Goal: Task Accomplishment & Management: Manage account settings

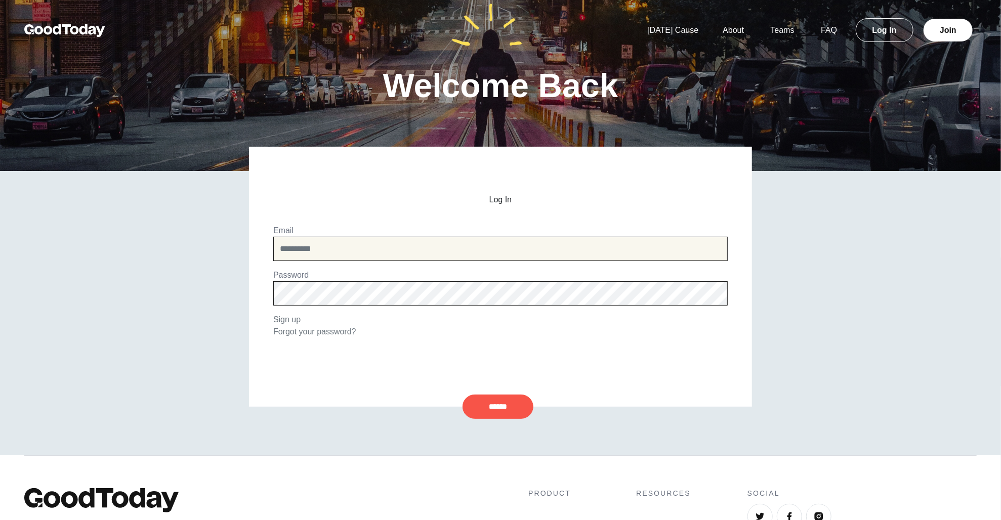
type input "**********"
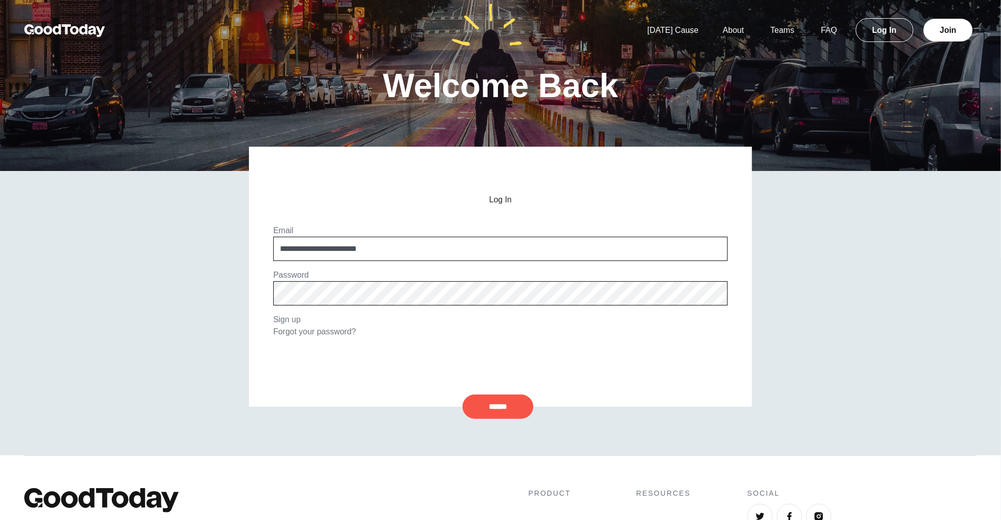
click at [493, 421] on div "**********" at bounding box center [500, 313] width 518 height 284
click at [493, 420] on div "**********" at bounding box center [500, 313] width 518 height 284
click at [491, 411] on input "******" at bounding box center [497, 407] width 71 height 24
